Goal: Task Accomplishment & Management: Use online tool/utility

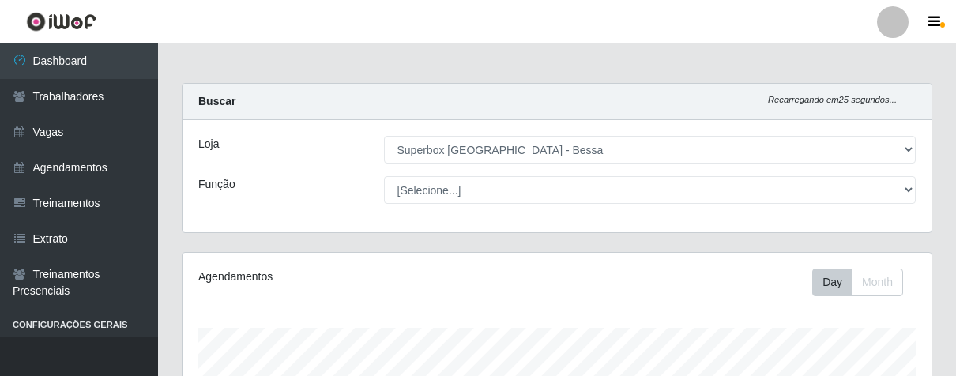
select select "206"
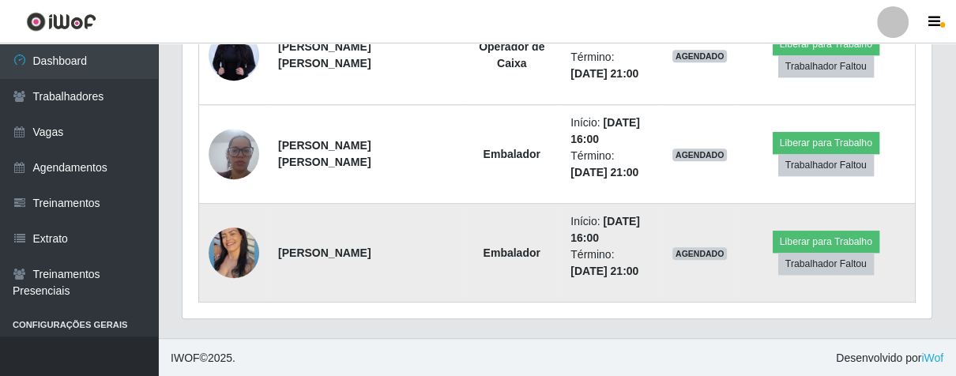
scroll to position [327, 748]
click at [231, 275] on img at bounding box center [234, 252] width 51 height 63
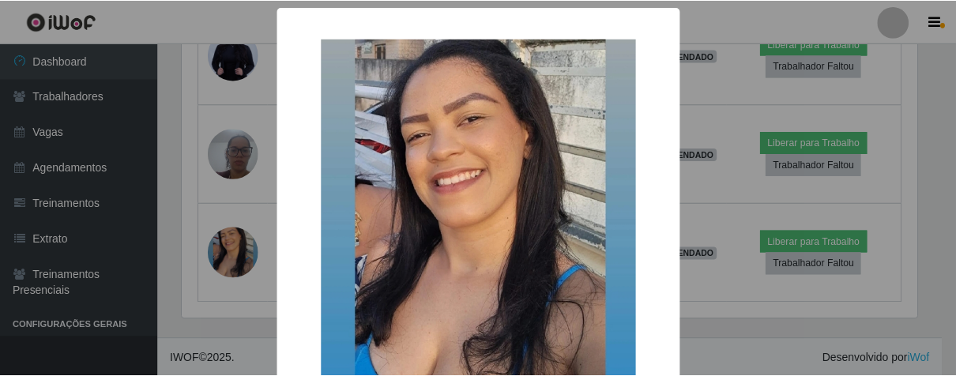
scroll to position [157, 0]
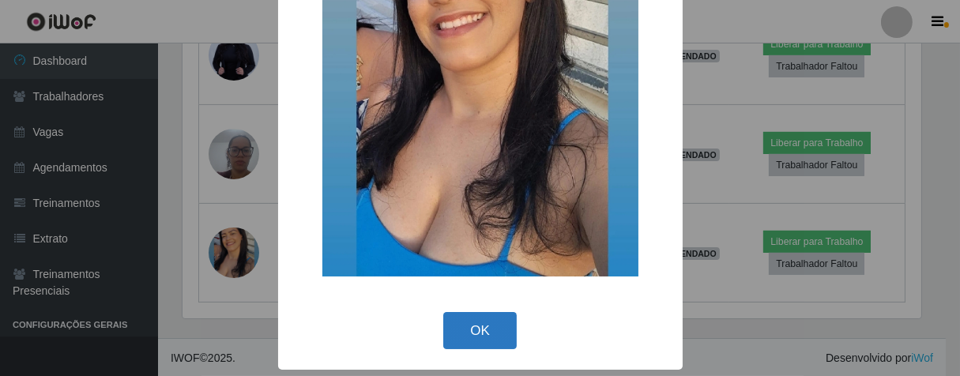
click at [469, 322] on button "OK" at bounding box center [480, 330] width 74 height 37
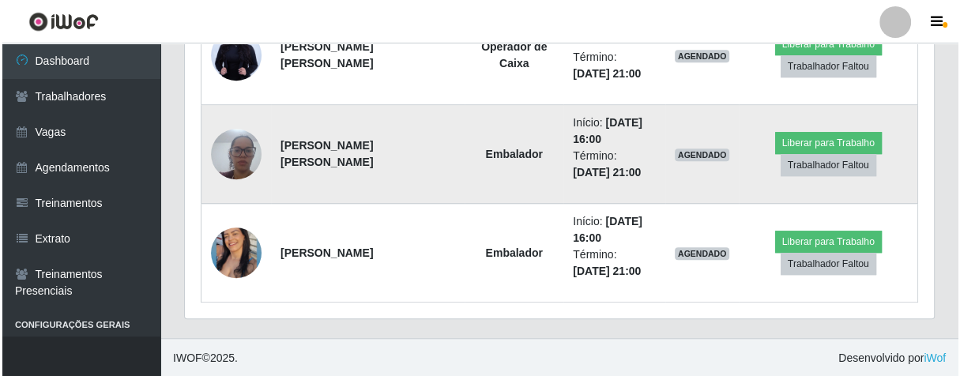
scroll to position [327, 748]
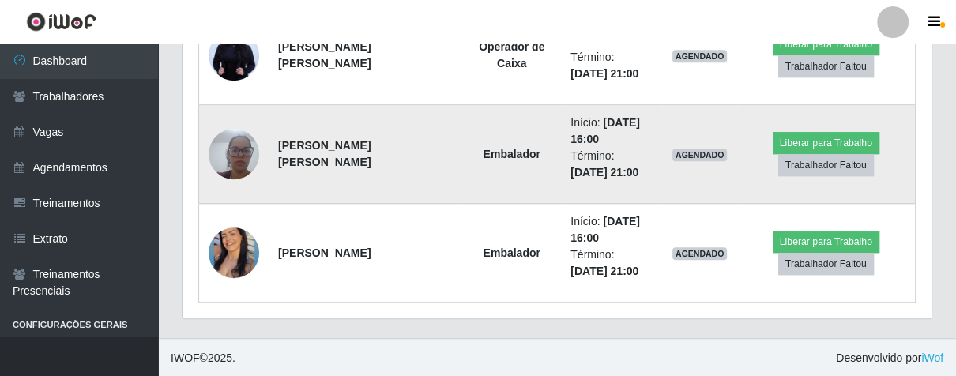
click at [228, 148] on img at bounding box center [234, 153] width 51 height 67
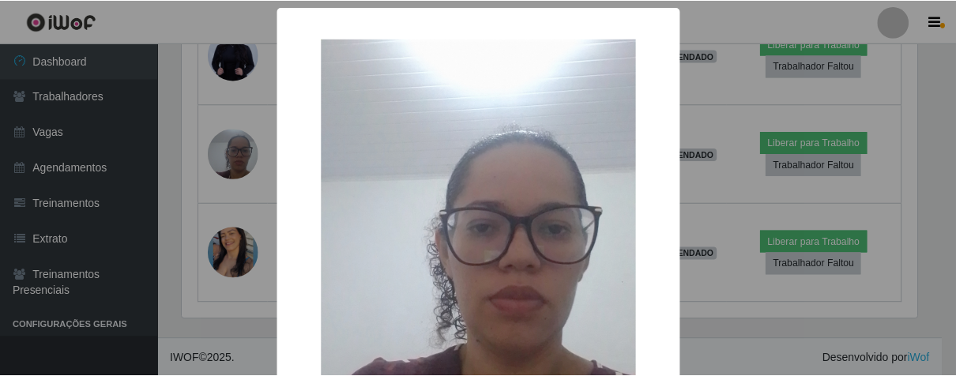
scroll to position [175, 0]
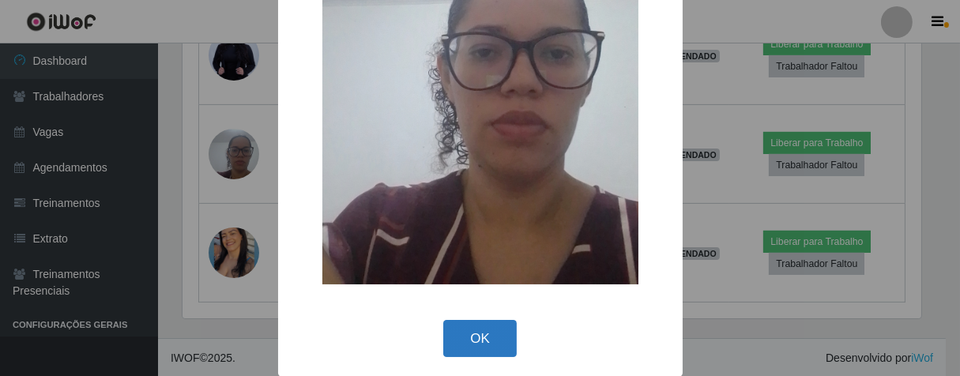
click at [488, 340] on button "OK" at bounding box center [480, 338] width 74 height 37
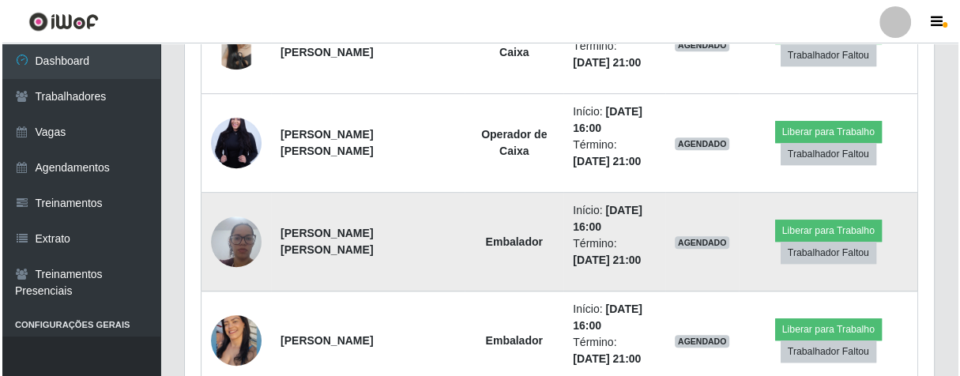
scroll to position [786, 0]
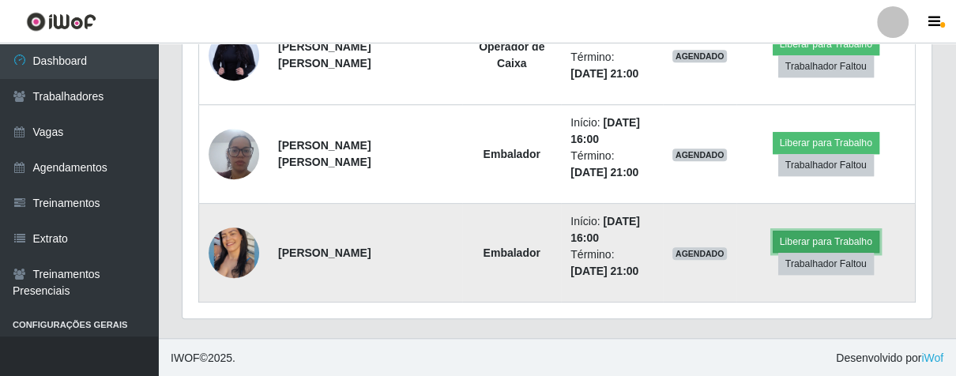
click at [824, 239] on button "Liberar para Trabalho" at bounding box center [826, 242] width 107 height 22
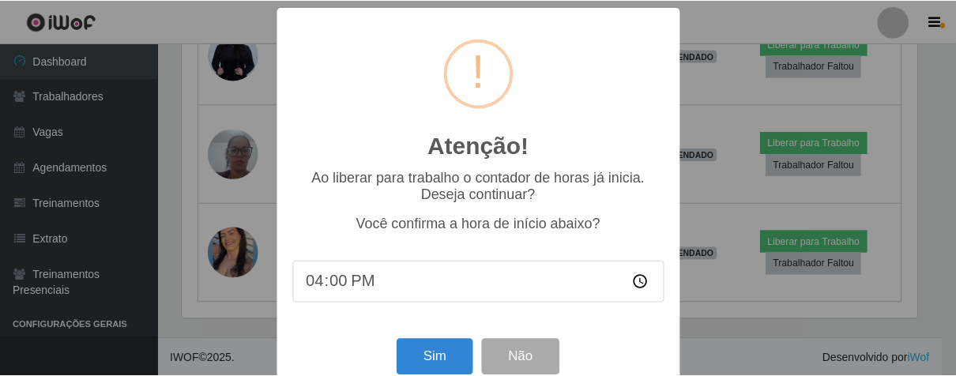
scroll to position [327, 740]
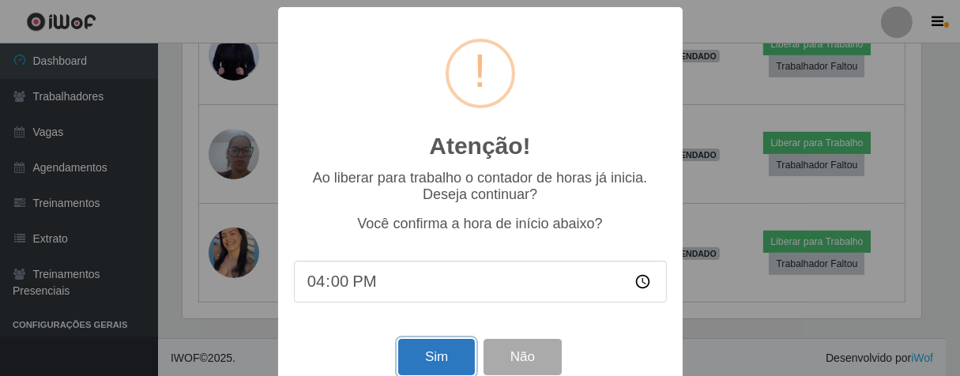
click at [423, 361] on button "Sim" at bounding box center [436, 357] width 77 height 37
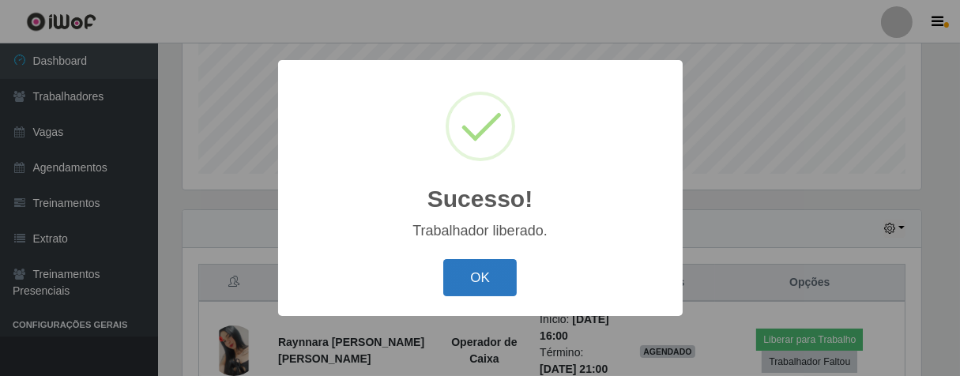
click at [481, 269] on button "OK" at bounding box center [480, 277] width 74 height 37
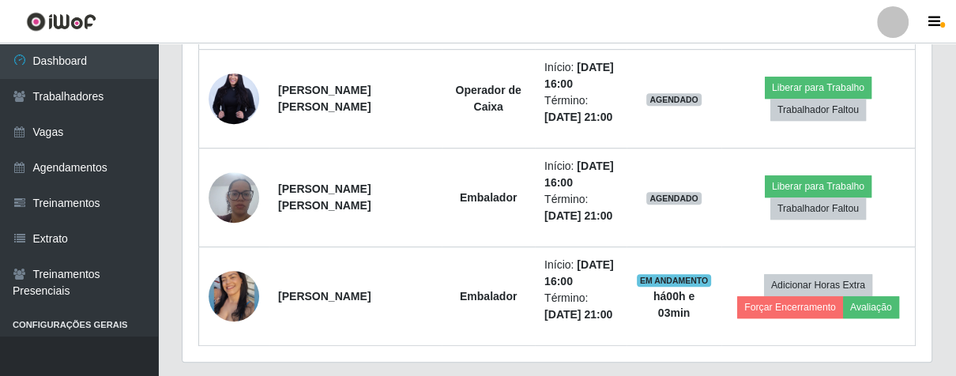
scroll to position [327, 748]
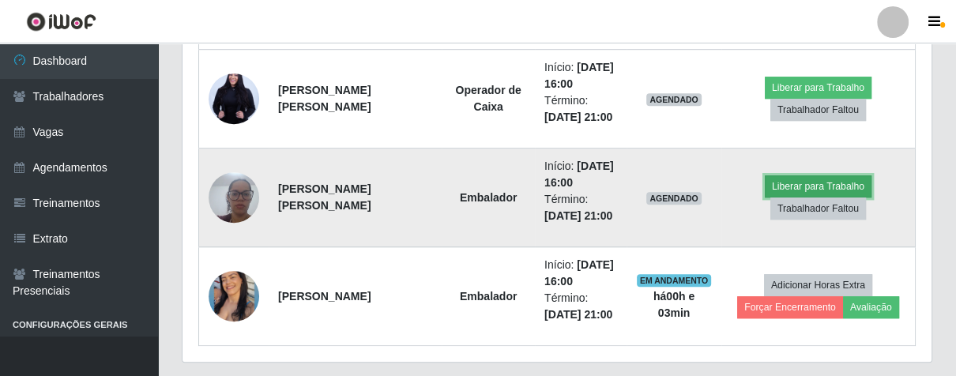
click at [790, 183] on button "Liberar para Trabalho" at bounding box center [818, 186] width 107 height 22
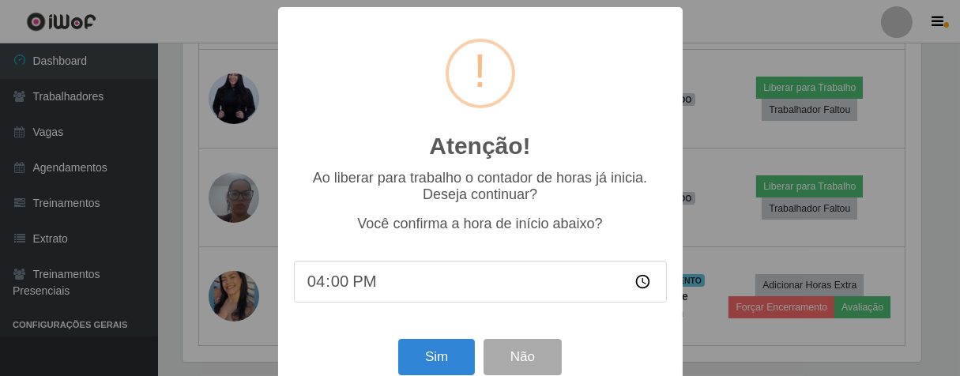
scroll to position [35, 0]
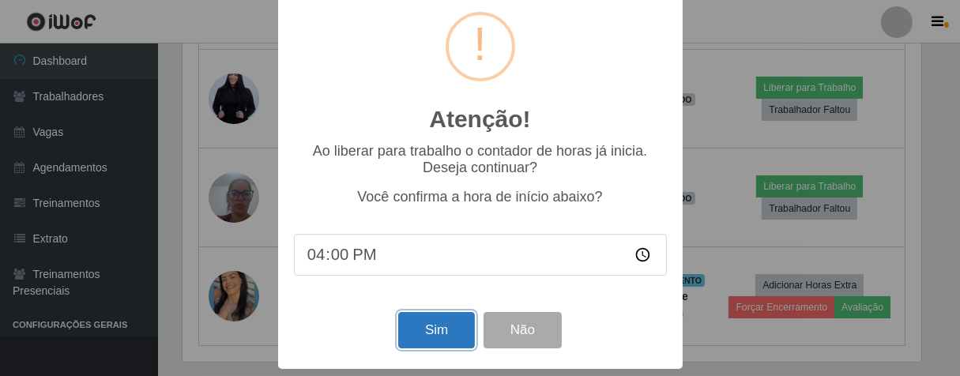
click at [424, 318] on button "Sim" at bounding box center [436, 330] width 77 height 37
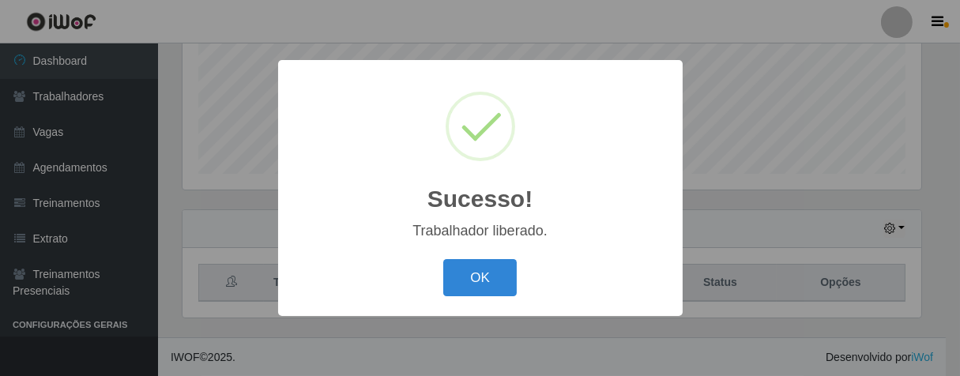
scroll to position [790046, 789636]
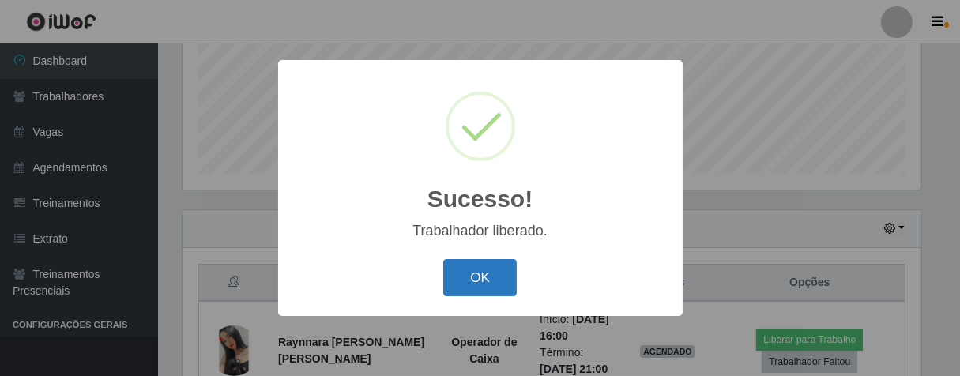
drag, startPoint x: 496, startPoint y: 288, endPoint x: 490, endPoint y: 257, distance: 31.5
click at [496, 288] on button "OK" at bounding box center [480, 277] width 74 height 37
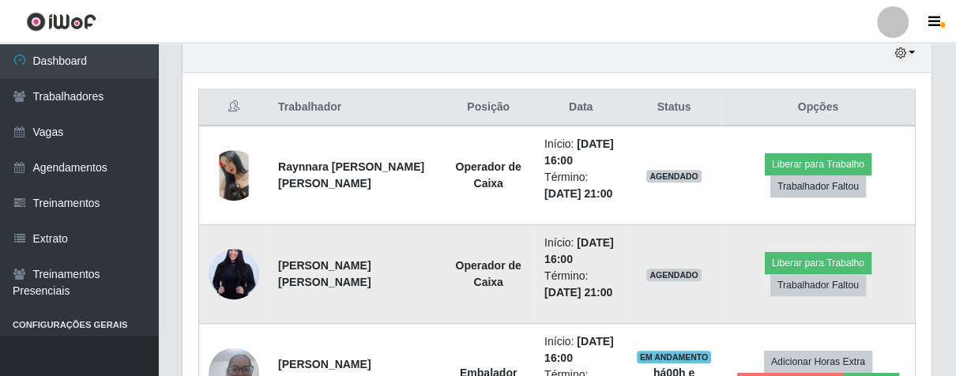
scroll to position [327, 748]
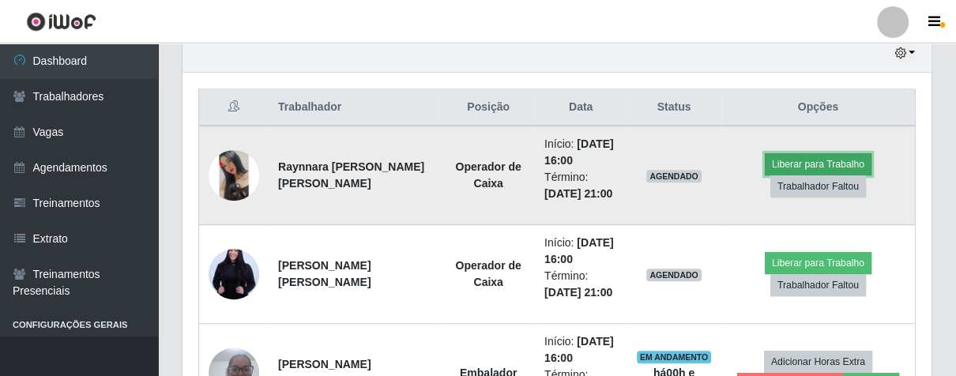
click at [766, 163] on button "Liberar para Trabalho" at bounding box center [818, 164] width 107 height 22
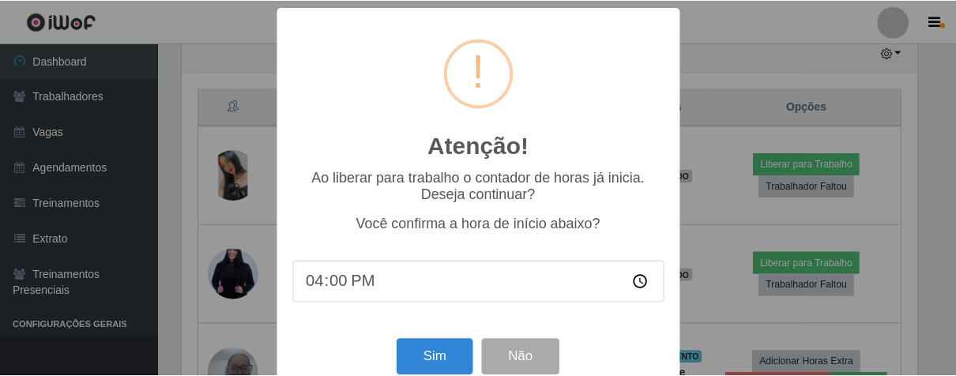
scroll to position [35, 0]
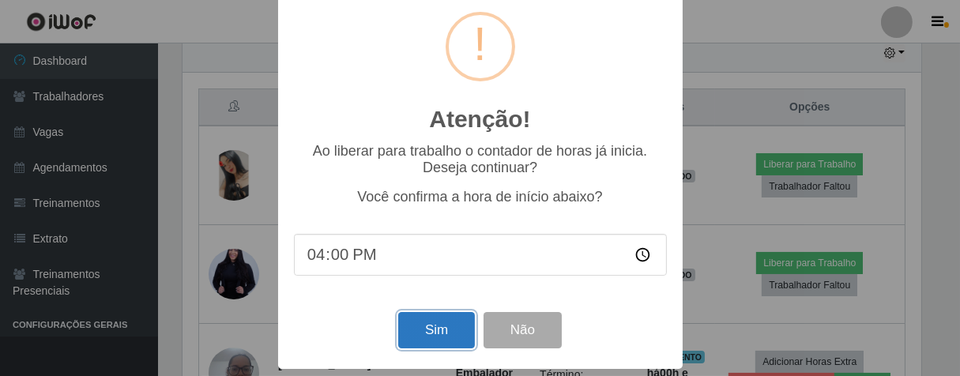
click at [421, 346] on button "Sim" at bounding box center [436, 330] width 77 height 37
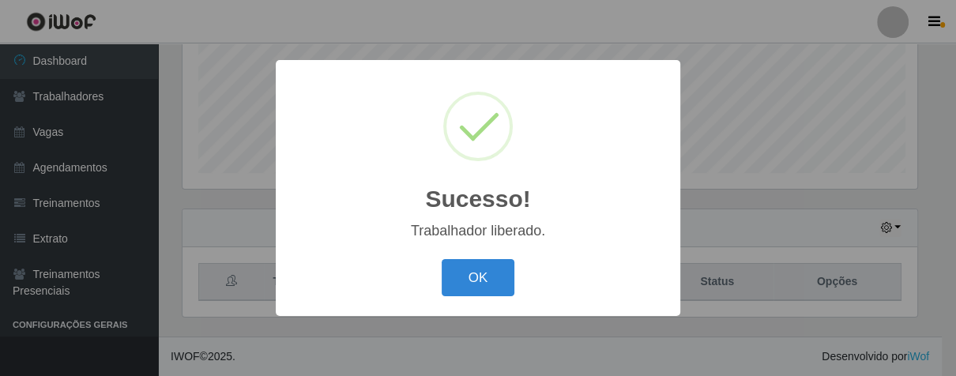
scroll to position [327, 740]
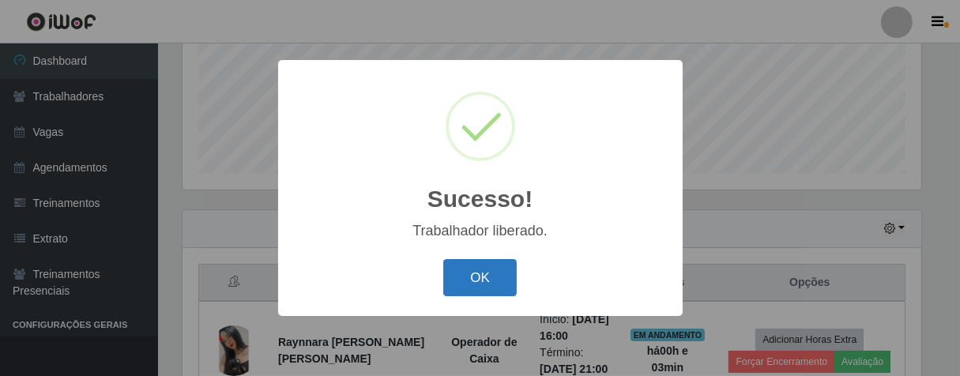
click at [462, 262] on button "OK" at bounding box center [480, 277] width 74 height 37
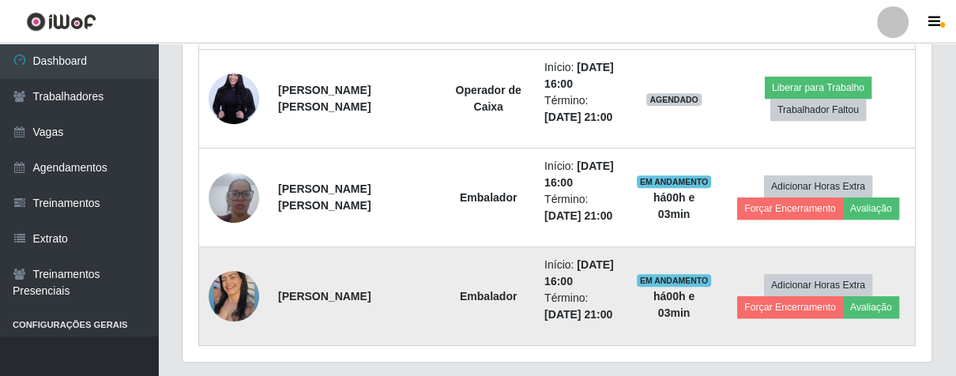
scroll to position [654, 0]
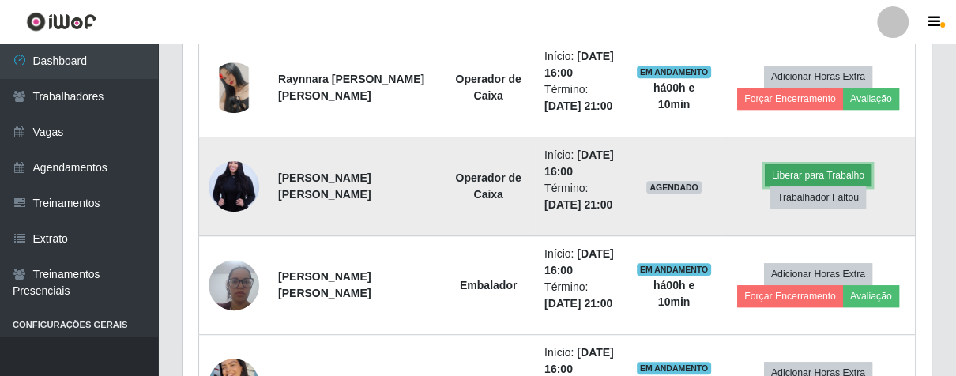
click at [813, 169] on button "Liberar para Trabalho" at bounding box center [818, 175] width 107 height 22
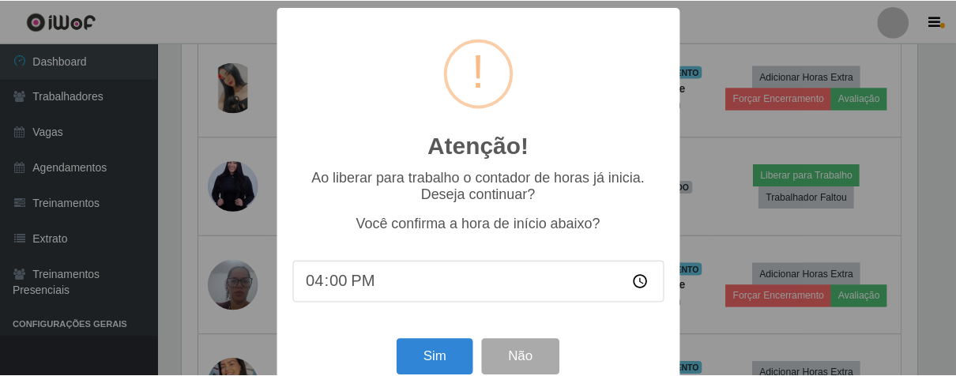
scroll to position [35, 0]
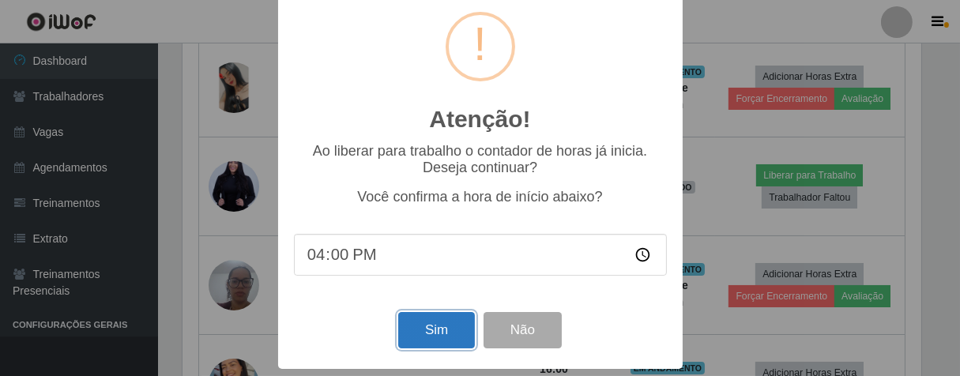
click at [424, 347] on button "Sim" at bounding box center [436, 330] width 77 height 37
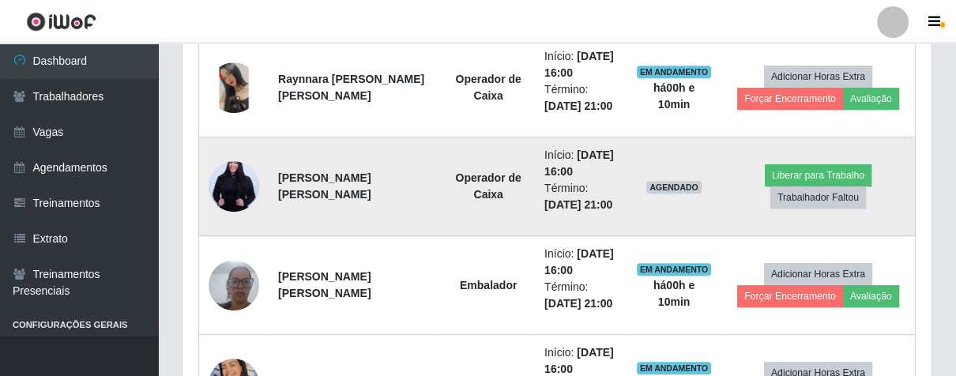
scroll to position [327, 740]
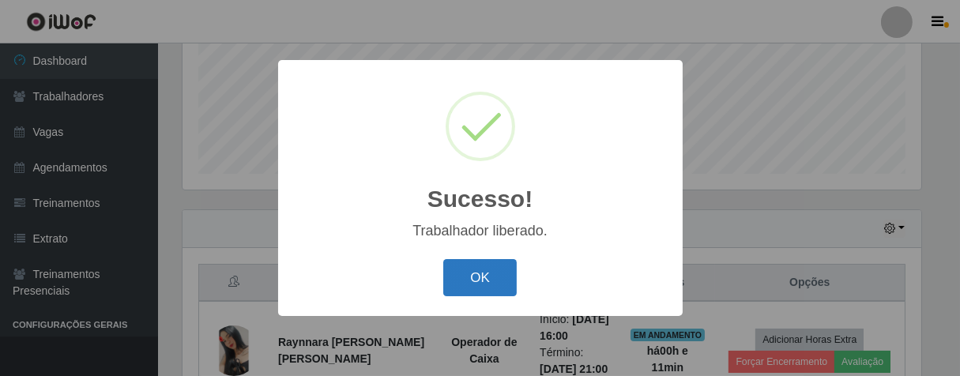
click at [487, 275] on button "OK" at bounding box center [480, 277] width 74 height 37
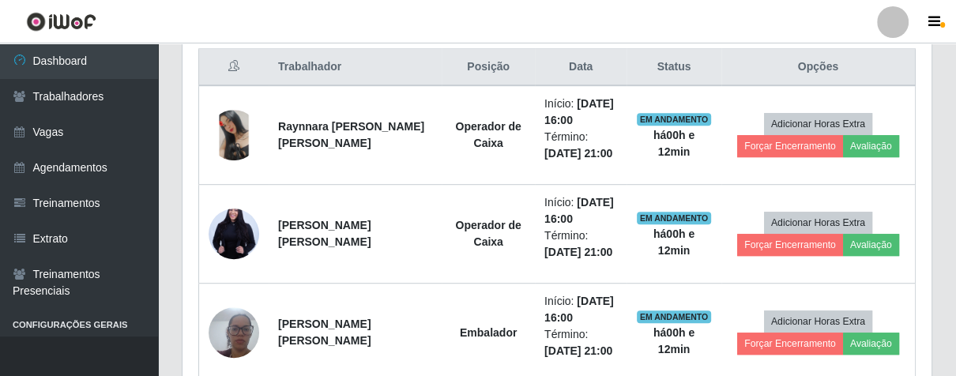
scroll to position [327, 748]
